Goal: Understand process/instructions: Learn how to perform a task or action

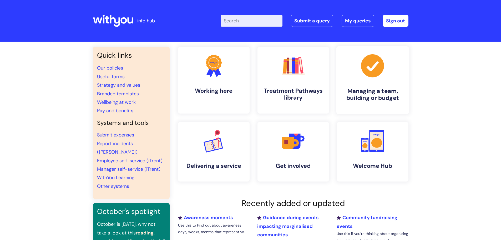
click at [379, 95] on h4 "Managing a team, building or budget" at bounding box center [373, 94] width 64 height 14
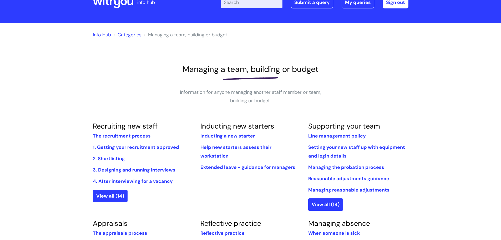
scroll to position [26, 0]
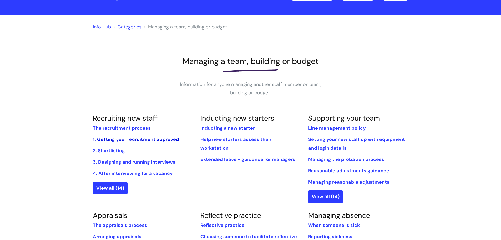
click at [141, 139] on link "1. Getting your recruitment approved" at bounding box center [136, 139] width 86 height 6
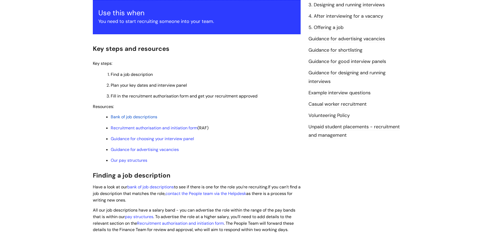
scroll to position [105, 0]
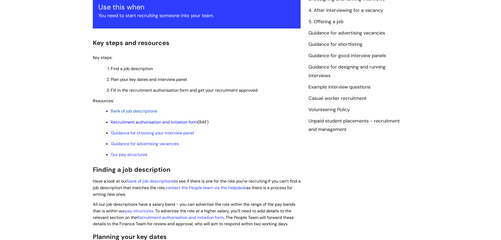
click at [166, 120] on link "Recruitment authorisation and initiation form" at bounding box center [154, 122] width 87 height 6
